Goal: Information Seeking & Learning: Learn about a topic

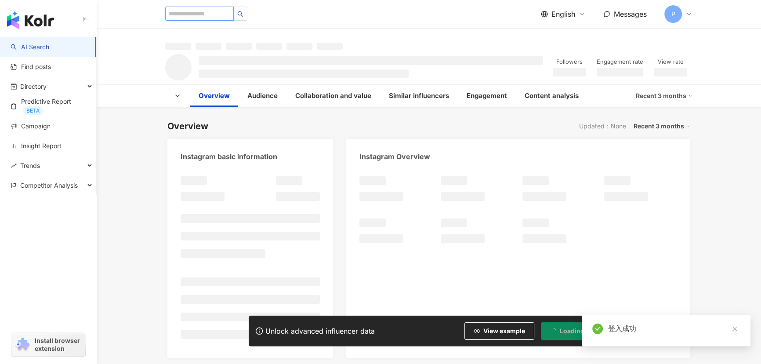
click at [223, 13] on input "search" at bounding box center [199, 14] width 69 height 14
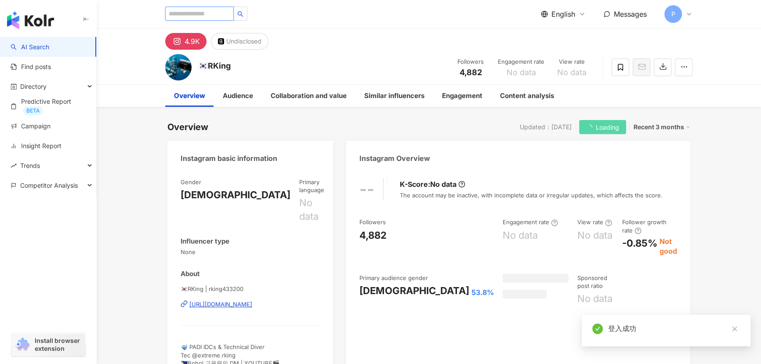
type input "*"
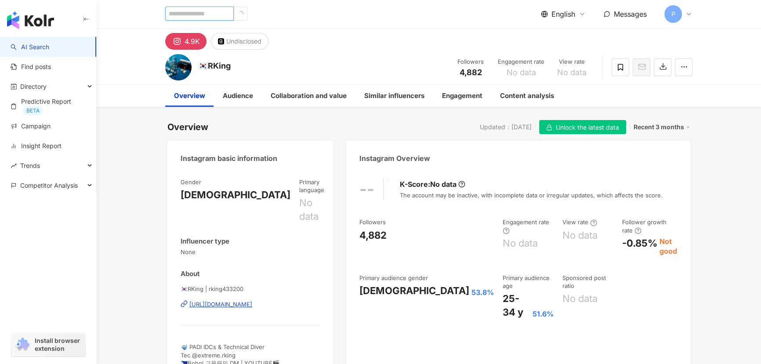
type input "*"
type input "*******"
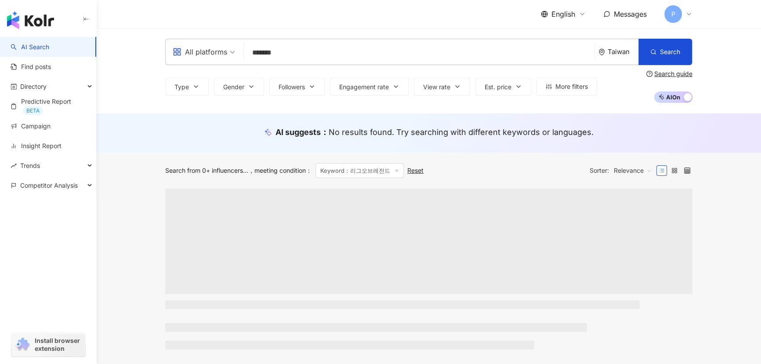
click at [623, 52] on div "Taiwan" at bounding box center [623, 51] width 31 height 7
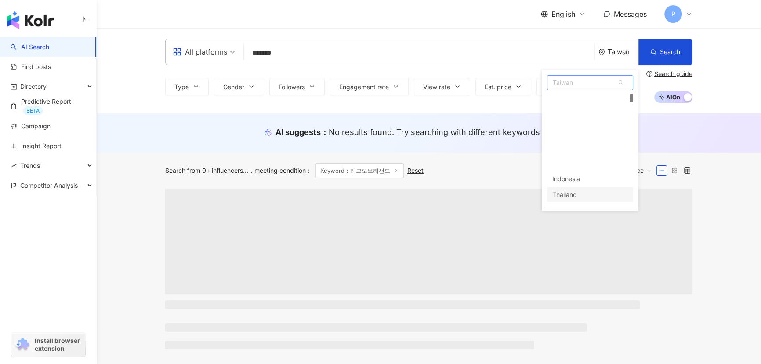
scroll to position [80, 0]
drag, startPoint x: 586, startPoint y: 158, endPoint x: 590, endPoint y: 153, distance: 6.0
click at [586, 157] on div "[GEOGRAPHIC_DATA]" at bounding box center [583, 163] width 63 height 16
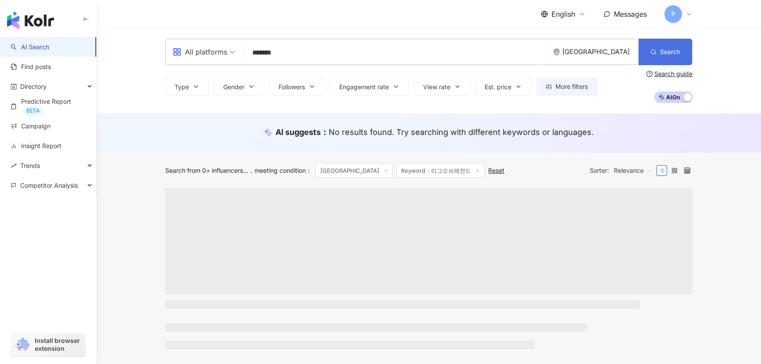
click at [660, 51] on span "Search" at bounding box center [670, 51] width 20 height 7
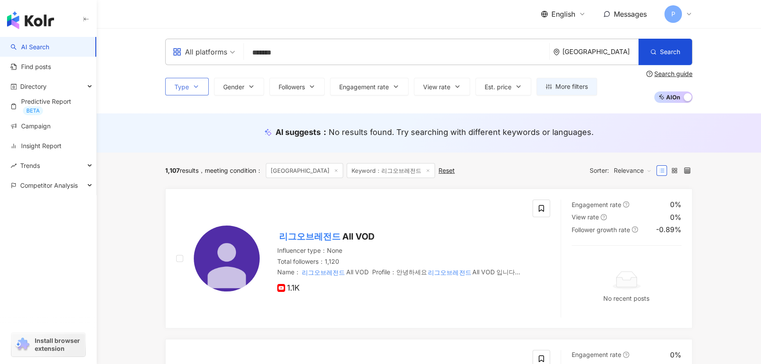
click at [185, 85] on span "Type" at bounding box center [181, 86] width 14 height 7
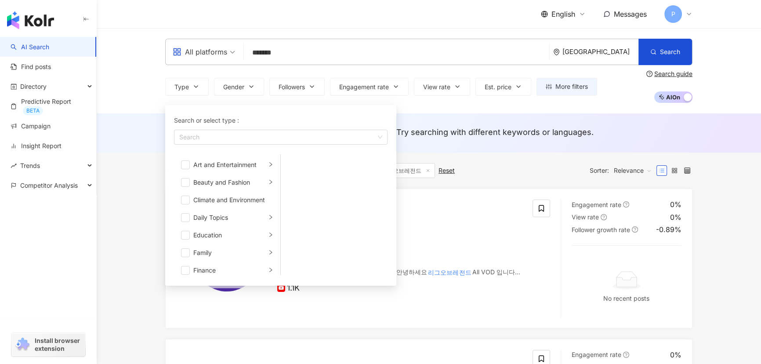
click at [629, 109] on div "All platforms ******* [GEOGRAPHIC_DATA] Search Type Search or select type : Sea…" at bounding box center [429, 70] width 664 height 85
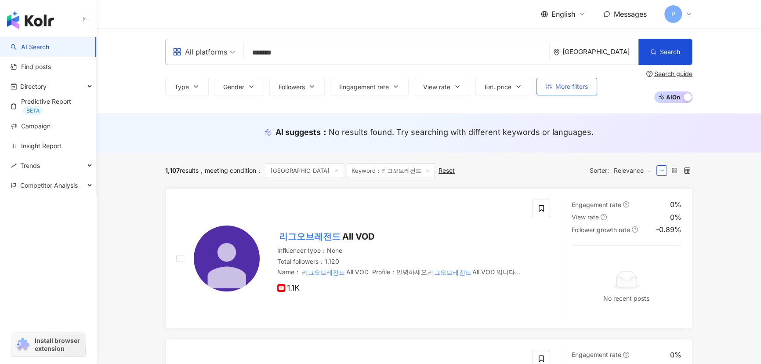
click at [585, 88] on span "More filters" at bounding box center [571, 86] width 33 height 7
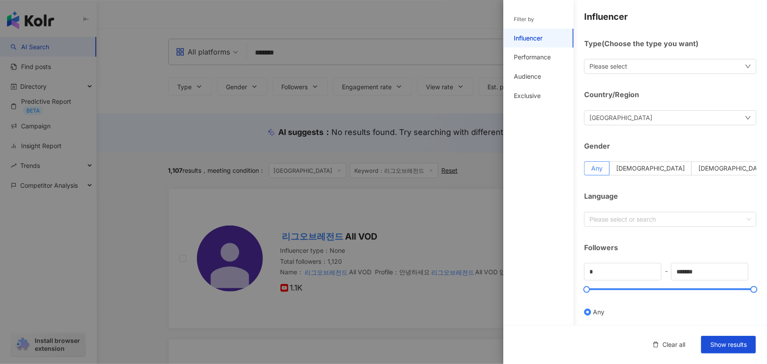
click at [483, 137] on div at bounding box center [383, 182] width 767 height 364
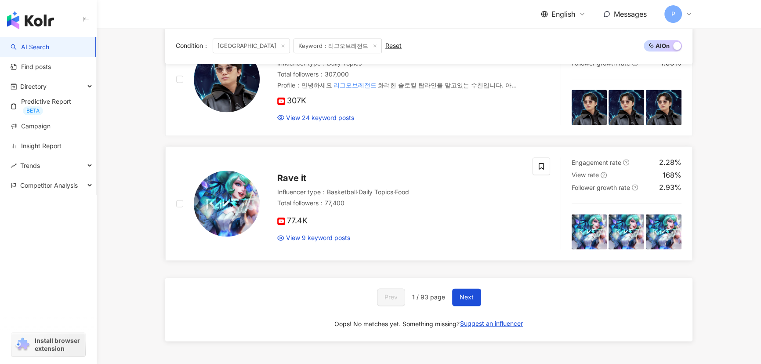
scroll to position [1582, 0]
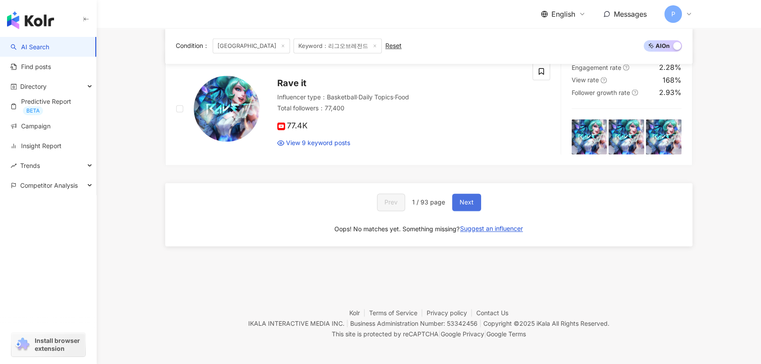
click at [467, 193] on button "Next" at bounding box center [466, 202] width 29 height 18
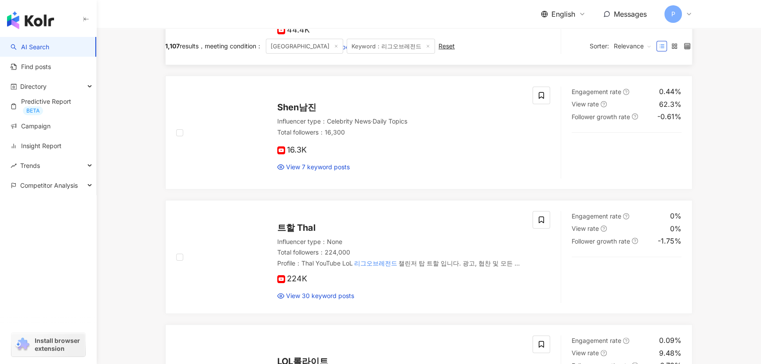
scroll to position [0, 0]
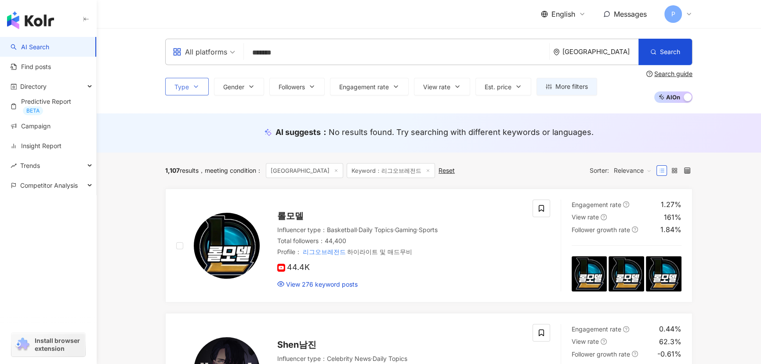
click at [188, 87] on span "Type" at bounding box center [181, 86] width 14 height 7
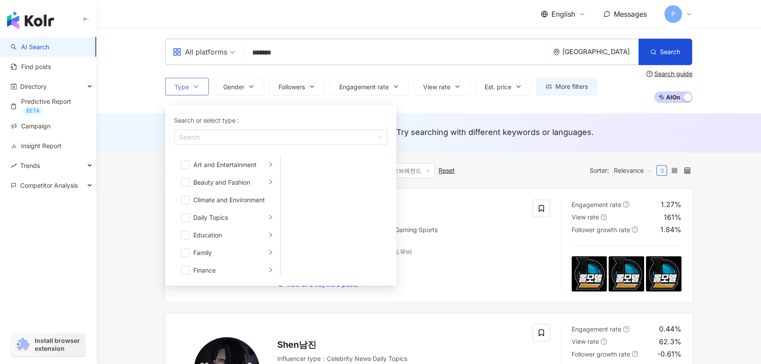
click at [188, 87] on span "Type" at bounding box center [181, 86] width 14 height 7
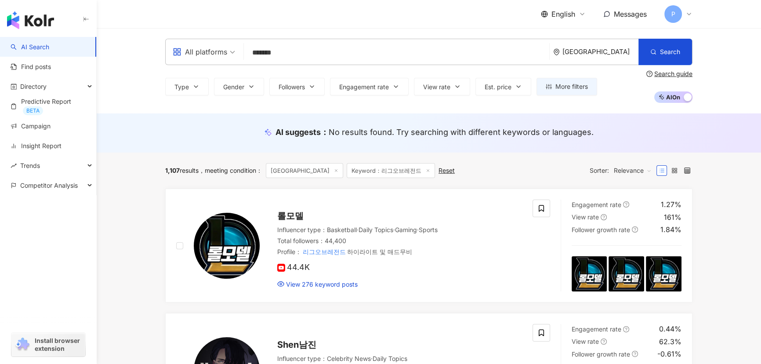
click at [221, 53] on div "All platforms" at bounding box center [200, 52] width 54 height 14
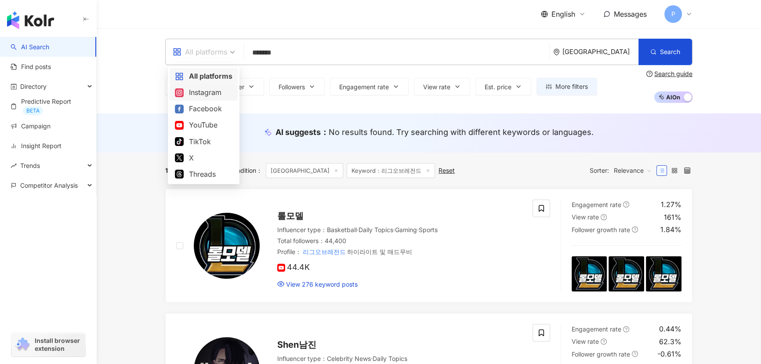
click at [214, 94] on div "Instagram" at bounding box center [204, 92] width 58 height 11
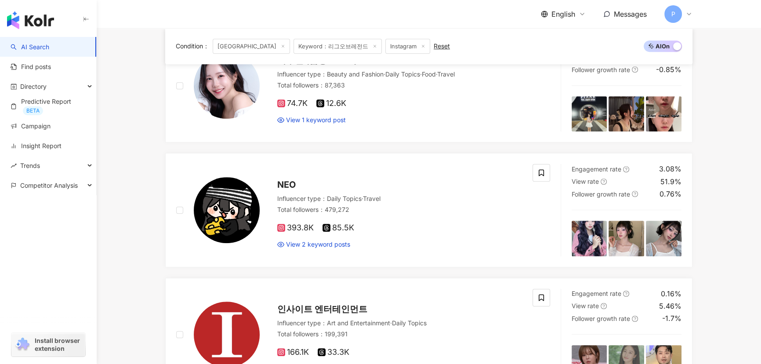
scroll to position [519, 0]
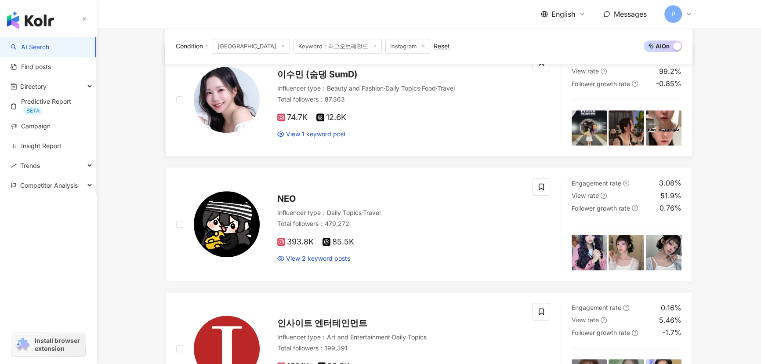
click at [338, 74] on span "이수민 (숨댕 SumD)" at bounding box center [317, 74] width 80 height 11
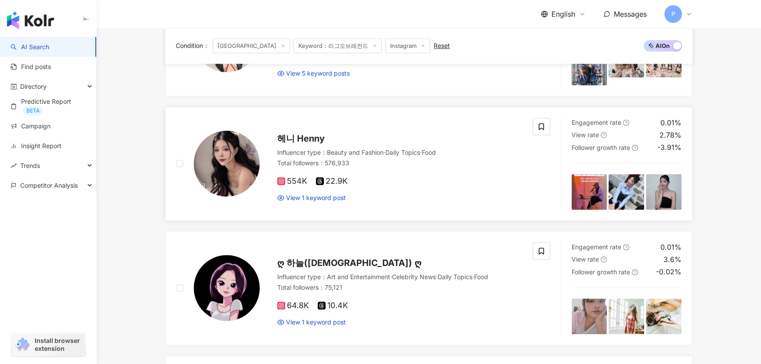
scroll to position [958, 0]
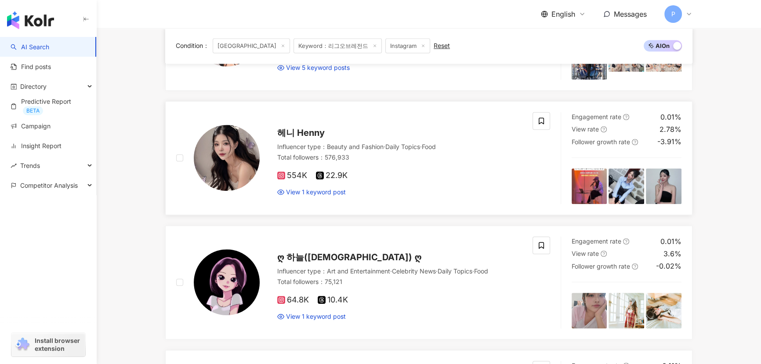
click at [300, 130] on span "헤니 Henny" at bounding box center [300, 132] width 47 height 11
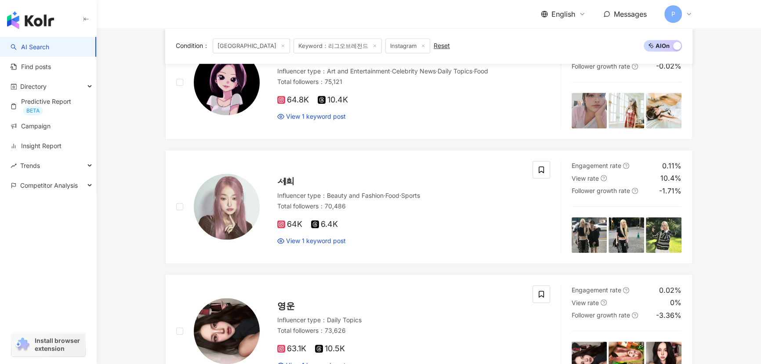
drag, startPoint x: 288, startPoint y: 177, endPoint x: 571, endPoint y: 0, distance: 333.6
click at [288, 177] on span "세희" at bounding box center [286, 181] width 18 height 11
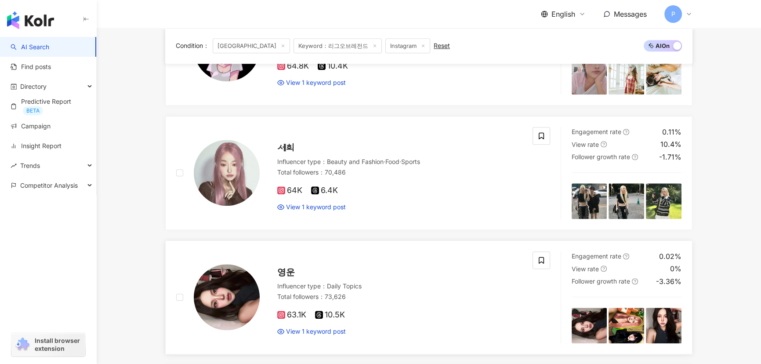
scroll to position [1318, 0]
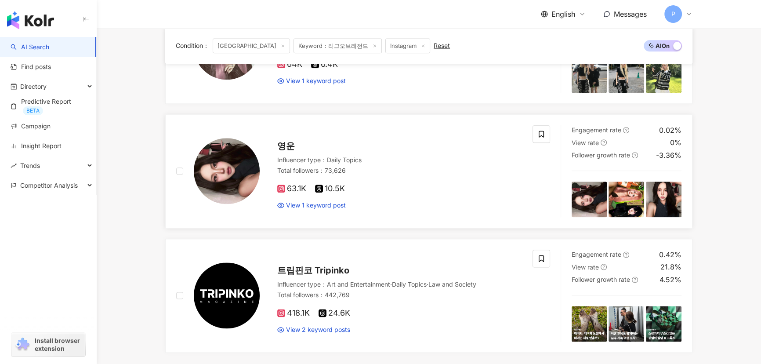
click at [286, 146] on span "영운" at bounding box center [286, 146] width 18 height 11
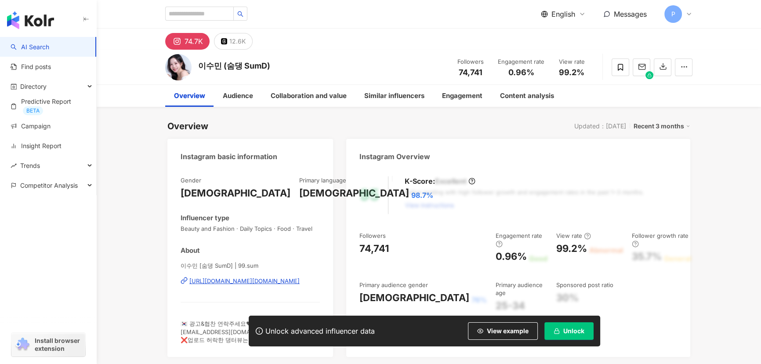
click at [577, 327] on span "Unlock" at bounding box center [573, 330] width 21 height 7
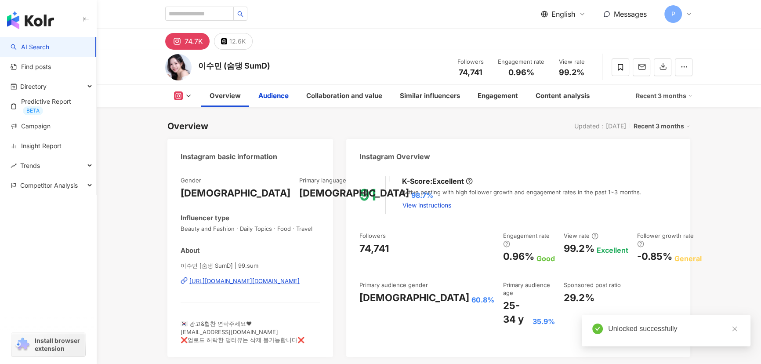
scroll to position [681, 0]
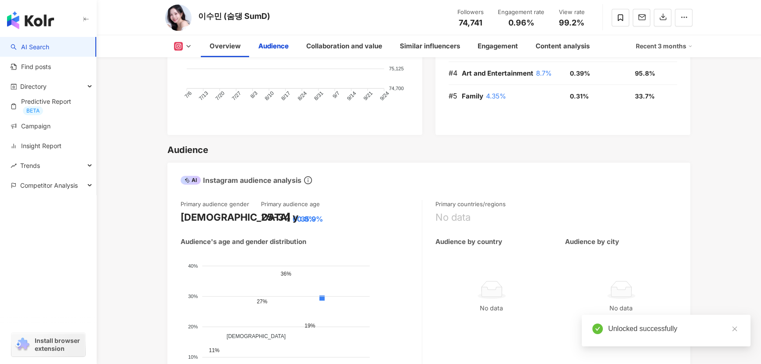
click at [183, 21] on img at bounding box center [178, 17] width 26 height 26
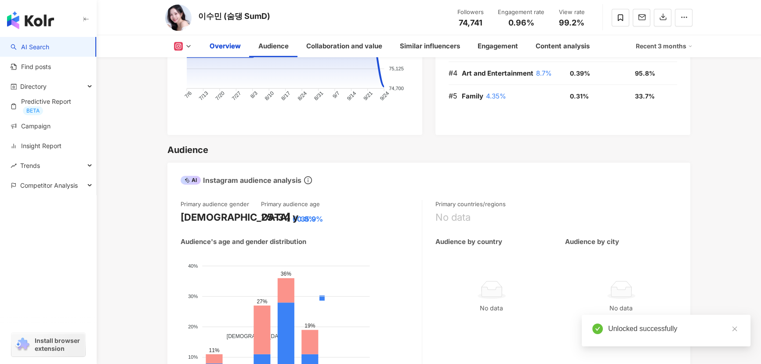
click at [189, 43] on icon at bounding box center [188, 46] width 7 height 7
click at [210, 51] on div "Overview" at bounding box center [225, 46] width 31 height 11
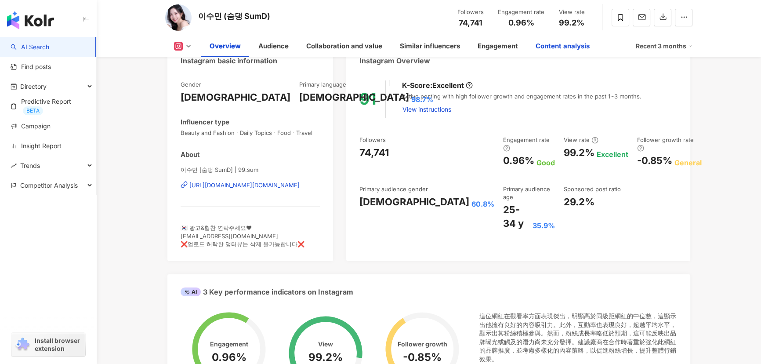
scroll to position [0, 0]
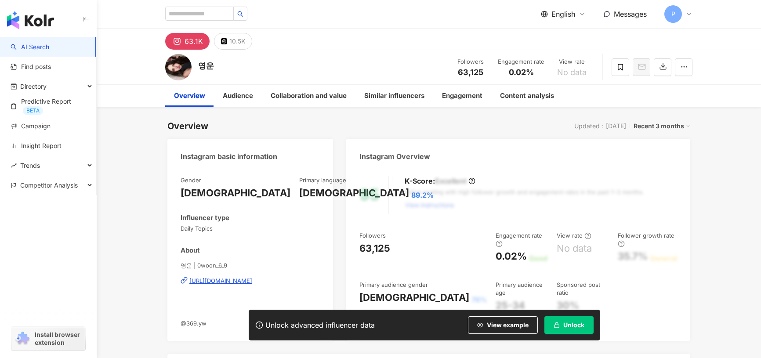
click at [565, 329] on span "Unlock" at bounding box center [573, 325] width 21 height 7
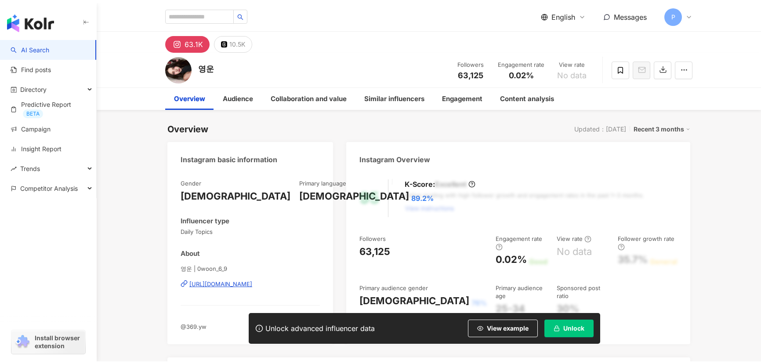
scroll to position [439, 0]
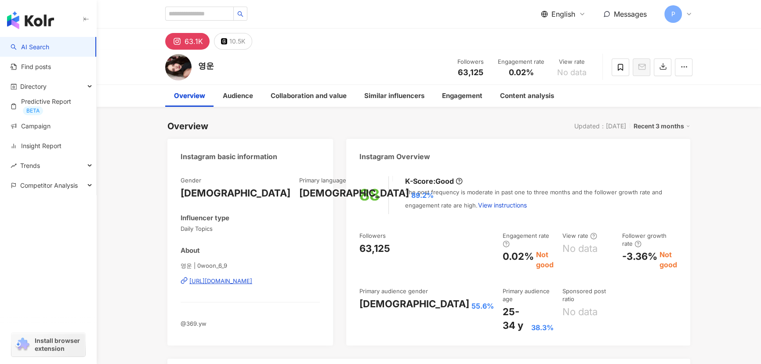
click at [252, 278] on div "https://www.instagram.com/0woon_6_9/" at bounding box center [220, 281] width 63 height 8
